Goal: Navigation & Orientation: Find specific page/section

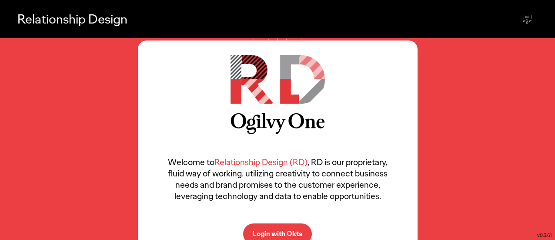
scroll to position [21, 0]
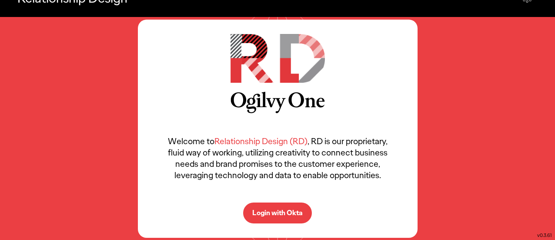
click at [296, 207] on button "Login with Okta" at bounding box center [277, 212] width 69 height 21
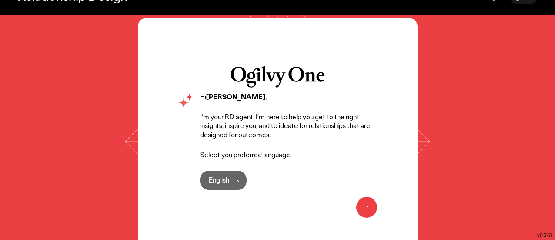
scroll to position [50, 0]
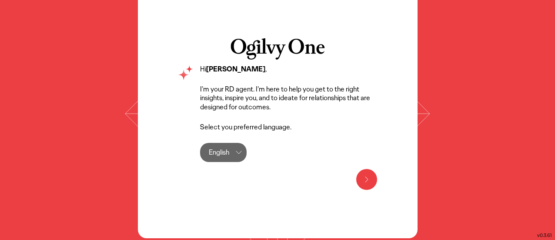
click at [365, 181] on icon at bounding box center [366, 179] width 10 height 10
